Goal: Navigation & Orientation: Find specific page/section

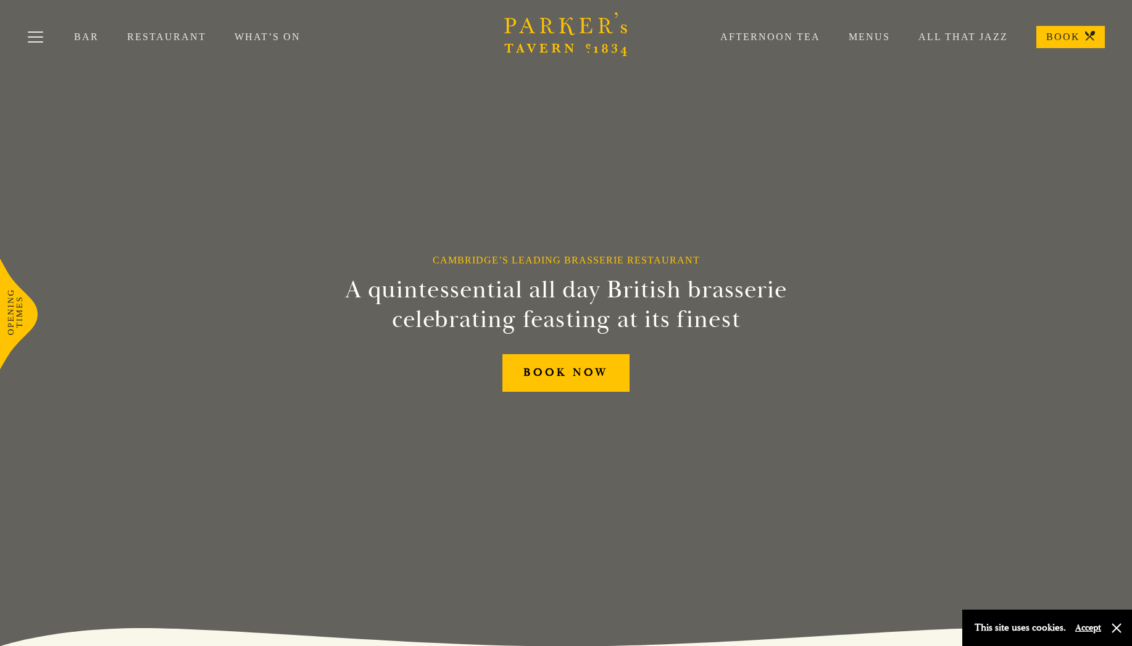
click at [169, 38] on link "Restaurant" at bounding box center [180, 37] width 107 height 12
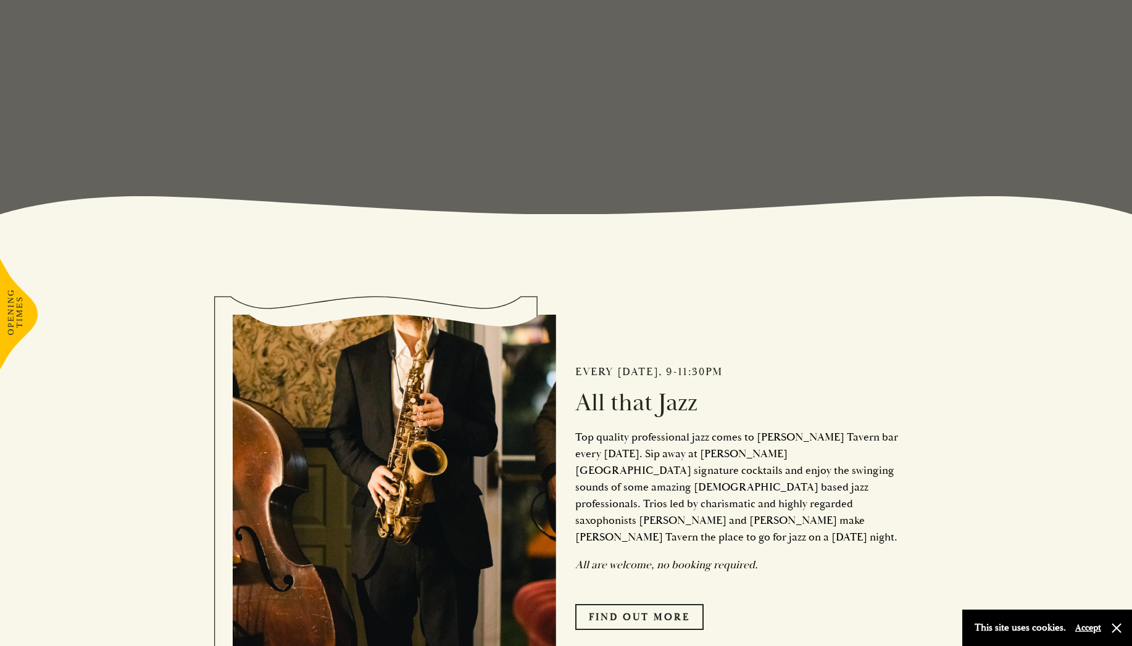
scroll to position [494, 0]
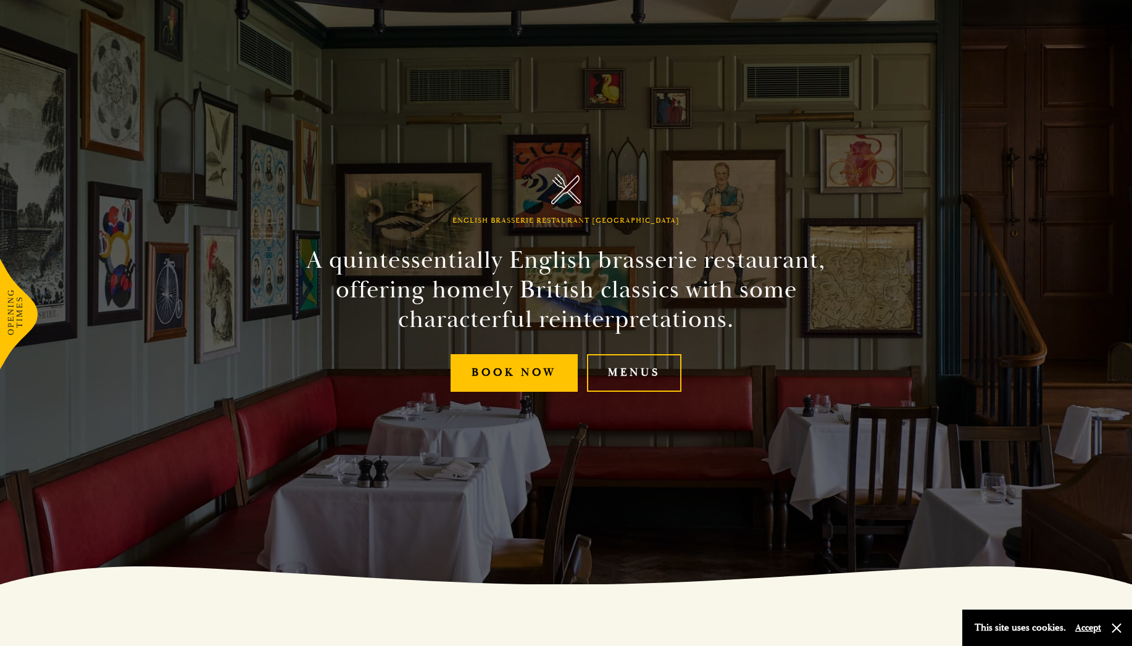
click at [510, 530] on div "English Brasserie Restaurant Cambridge A quintessentially English brasserie res…" at bounding box center [566, 261] width 741 height 646
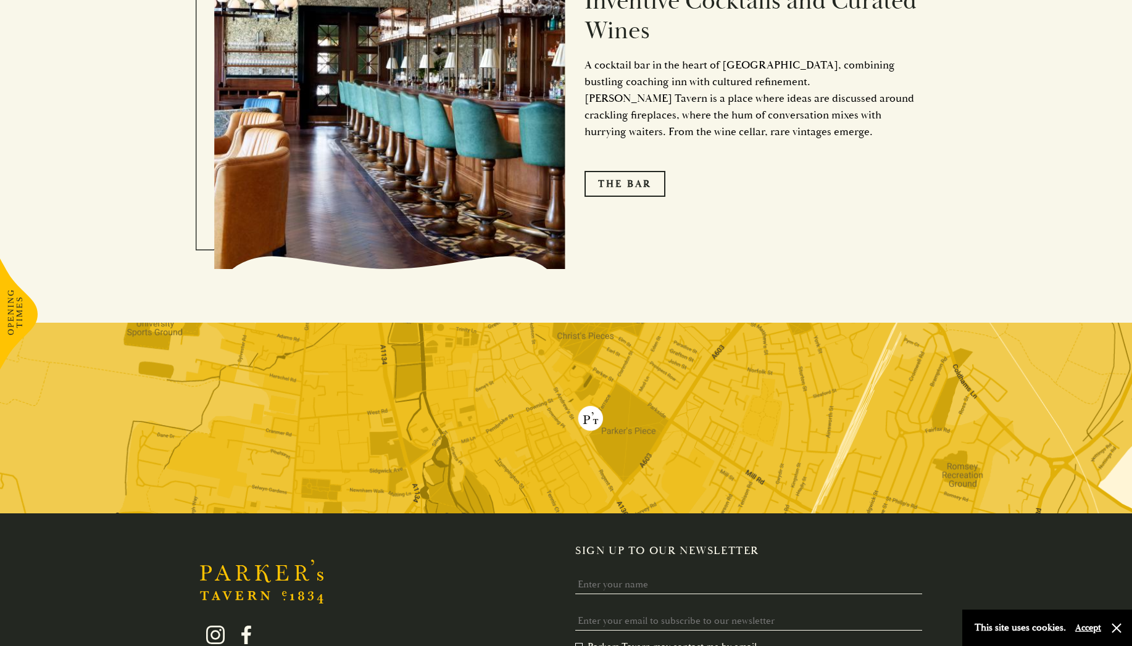
scroll to position [2414, 0]
